Goal: Task Accomplishment & Management: Complete application form

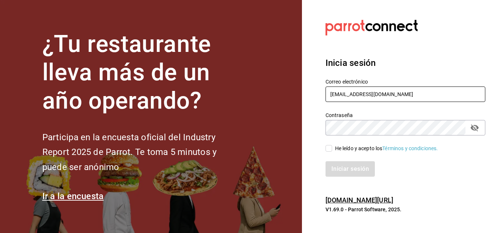
drag, startPoint x: 395, startPoint y: 92, endPoint x: 305, endPoint y: 107, distance: 91.4
click at [305, 107] on section "Datos incorrectos. Verifica que tu Correo o Contraseña estén bien escritos. Ini…" at bounding box center [402, 116] width 201 height 233
type input "A"
type input "[EMAIL_ADDRESS][DOMAIN_NAME]"
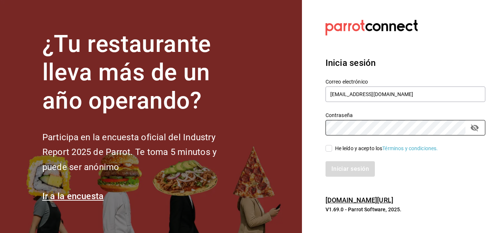
click at [328, 149] on input "He leído y acepto los Términos y condiciones." at bounding box center [329, 148] width 7 height 7
checkbox input "true"
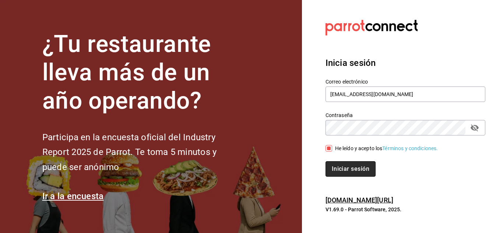
click at [365, 168] on button "Iniciar sesión" at bounding box center [351, 168] width 50 height 15
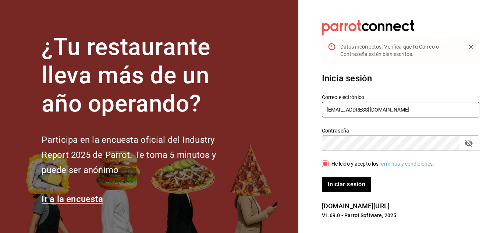
click at [327, 108] on input "[EMAIL_ADDRESS][DOMAIN_NAME]" at bounding box center [401, 109] width 158 height 15
click at [468, 145] on icon "passwordField" at bounding box center [469, 143] width 9 height 9
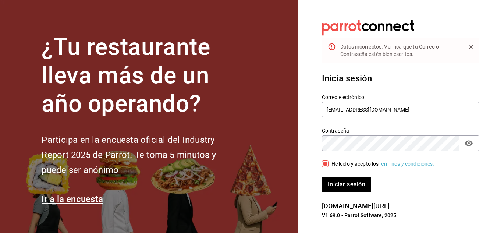
click at [446, 217] on p "V1.69.0 - Parrot Software, 2025." at bounding box center [401, 215] width 158 height 7
click at [363, 184] on button "Iniciar sesión" at bounding box center [347, 184] width 50 height 15
click at [322, 177] on button "Iniciar sesión" at bounding box center [346, 184] width 49 height 15
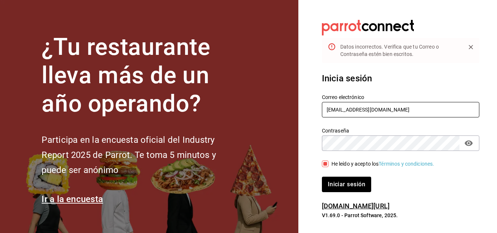
click at [327, 110] on input "[EMAIL_ADDRESS][DOMAIN_NAME]" at bounding box center [401, 109] width 158 height 15
type input "[EMAIL_ADDRESS][DOMAIN_NAME]"
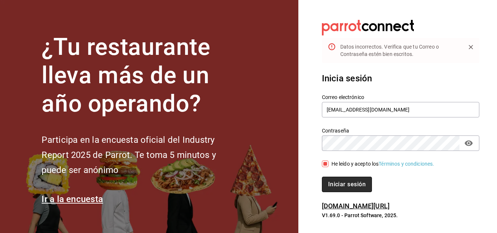
click at [364, 183] on button "Iniciar sesión" at bounding box center [347, 184] width 50 height 15
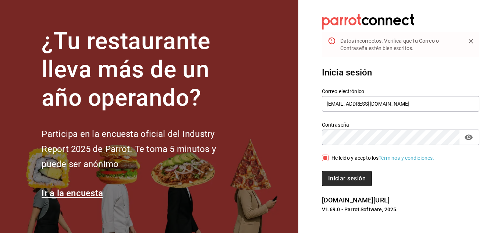
click at [344, 178] on button "Iniciar sesión" at bounding box center [347, 178] width 50 height 15
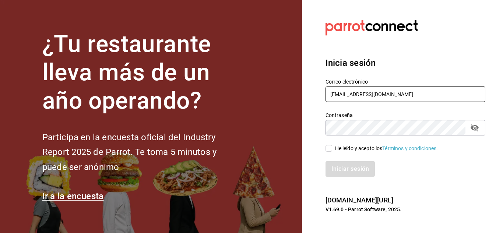
drag, startPoint x: 396, startPoint y: 97, endPoint x: 299, endPoint y: 96, distance: 97.6
click at [299, 96] on div "¿Tu restaurante lleva más de un año operando? Participa en la encuesta oficial …" at bounding box center [251, 116] width 503 height 233
type input "[EMAIL_ADDRESS][DOMAIN_NAME]"
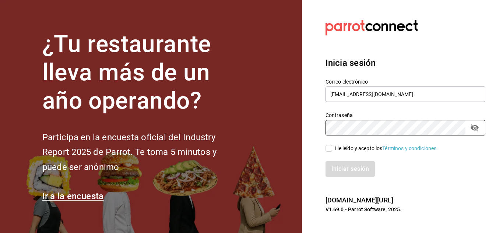
click at [330, 149] on input "He leído y acepto los Términos y condiciones." at bounding box center [329, 148] width 7 height 7
checkbox input "true"
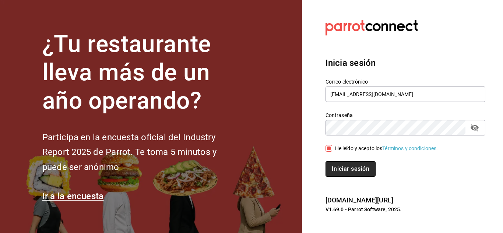
click at [341, 167] on button "Iniciar sesión" at bounding box center [351, 168] width 50 height 15
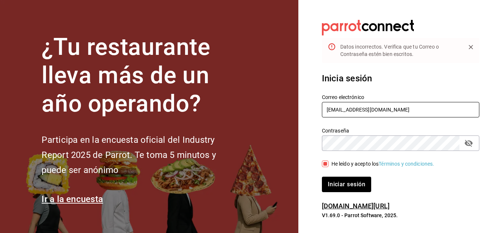
click at [331, 111] on input "[EMAIL_ADDRESS][DOMAIN_NAME]" at bounding box center [401, 109] width 158 height 15
type input "[EMAIL_ADDRESS][DOMAIN_NAME]"
click at [322, 177] on button "Iniciar sesión" at bounding box center [346, 184] width 49 height 15
